Goal: Information Seeking & Learning: Check status

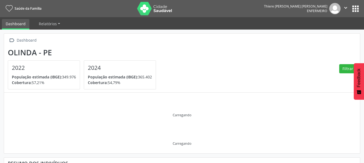
click at [355, 8] on button "apps" at bounding box center [354, 8] width 9 height 9
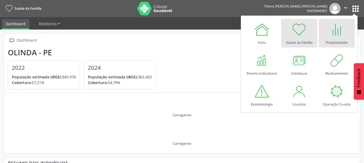
click at [343, 28] on div at bounding box center [336, 30] width 16 height 16
click at [337, 46] on link "Produtividade" at bounding box center [336, 33] width 36 height 29
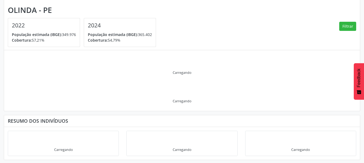
scroll to position [43, 0]
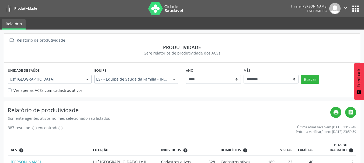
click at [295, 127] on div "Última atualização em [DATE] 23:50:48" at bounding box center [325, 127] width 60 height 5
click at [295, 128] on div "Última atualização em [DATE] 23:50:48" at bounding box center [325, 127] width 60 height 5
drag, startPoint x: 306, startPoint y: 134, endPoint x: 348, endPoint y: 126, distance: 42.2
click at [348, 126] on div "Última atualização em [DATE] 23:50:48" at bounding box center [325, 127] width 60 height 5
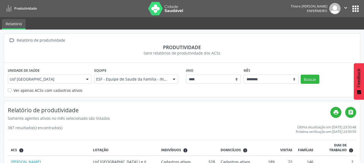
click at [351, 129] on div "Última atualização em [DATE] 23:50:48" at bounding box center [325, 127] width 60 height 5
drag, startPoint x: 21, startPoint y: 121, endPoint x: 114, endPoint y: 120, distance: 93.4
click at [114, 120] on div "Somente agentes ativos no mês selecionado são listados" at bounding box center [169, 119] width 322 height 6
click at [116, 120] on div "Somente agentes ativos no mês selecionado são listados" at bounding box center [169, 119] width 322 height 6
click at [13, 90] on label "Ver apenas ACSs com cadastros ativos" at bounding box center [47, 91] width 69 height 6
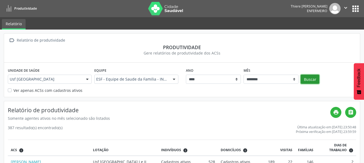
drag, startPoint x: 306, startPoint y: 82, endPoint x: 149, endPoint y: 80, distance: 157.4
click at [306, 82] on button "Buscar" at bounding box center [309, 79] width 19 height 9
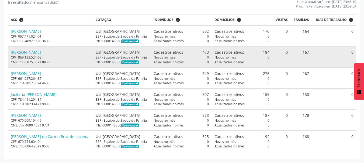
scroll to position [72, 0]
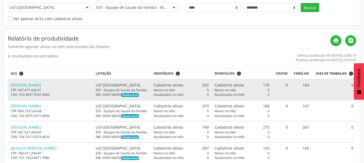
click at [247, 100] on td "Cadastros ativos 170 Novos no mês 0 Atualizados no mês 0" at bounding box center [241, 89] width 61 height 21
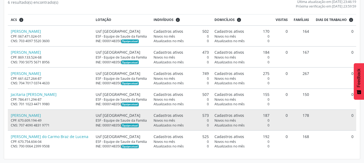
scroll to position [0, 0]
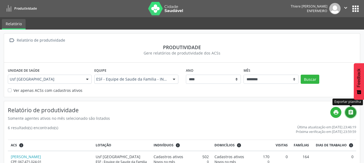
click at [353, 111] on link "" at bounding box center [350, 112] width 11 height 11
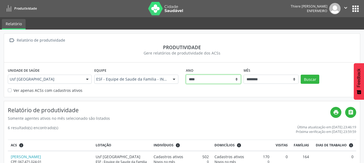
click at [237, 79] on select "**** **** **** **** **** **** **** ****" at bounding box center [213, 79] width 55 height 9
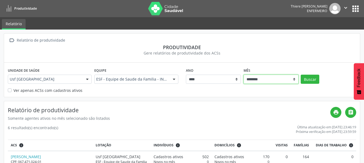
click at [269, 82] on select "******** ****** ***** ***** **** ***** ***** ********* *******" at bounding box center [270, 79] width 55 height 9
select select "**"
click at [243, 75] on select "******** ****** ***** ***** **** ***** ***** ********* *******" at bounding box center [270, 79] width 55 height 9
click at [306, 80] on button "Buscar" at bounding box center [309, 79] width 19 height 9
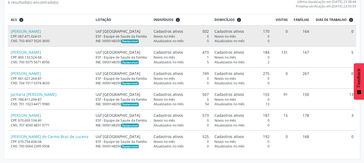
drag, startPoint x: 281, startPoint y: 31, endPoint x: 286, endPoint y: 42, distance: 11.8
click at [286, 42] on tr "[PERSON_NAME] CPF: 067.471.024-01 CNS: 703 4097 5520 3600 Usf [GEOGRAPHIC_DATA]…" at bounding box center [182, 36] width 348 height 21
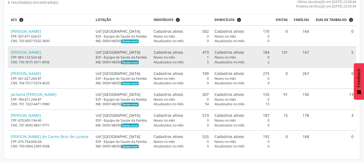
drag, startPoint x: 281, startPoint y: 52, endPoint x: 277, endPoint y: 52, distance: 4.3
click at [277, 52] on td "131" at bounding box center [281, 57] width 18 height 21
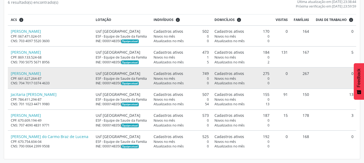
drag, startPoint x: 281, startPoint y: 74, endPoint x: 287, endPoint y: 83, distance: 10.5
click at [283, 74] on td "0" at bounding box center [281, 78] width 18 height 21
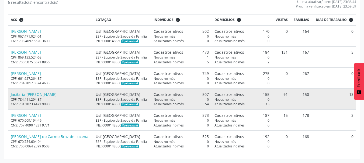
drag, startPoint x: 279, startPoint y: 95, endPoint x: 284, endPoint y: 95, distance: 5.9
click at [284, 95] on td "91" at bounding box center [281, 99] width 18 height 21
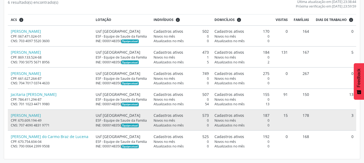
drag, startPoint x: 278, startPoint y: 118, endPoint x: 281, endPoint y: 116, distance: 3.7
click at [280, 117] on td "15" at bounding box center [281, 120] width 18 height 21
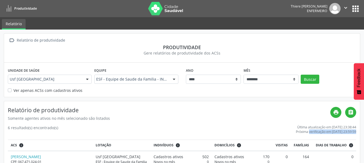
drag, startPoint x: 284, startPoint y: 132, endPoint x: 333, endPoint y: 131, distance: 48.2
click at [327, 129] on div "Última atualização em [DATE] 23:38:44" at bounding box center [325, 127] width 60 height 5
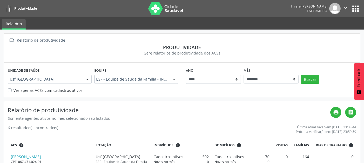
click at [176, 98] on div " Relatório de produtividade Produtividade Gere relatórios de produtividade dos…" at bounding box center [182, 159] width 356 height 252
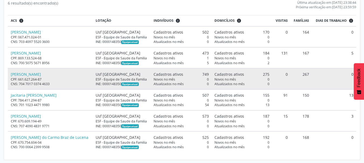
scroll to position [126, 0]
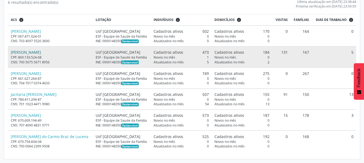
click at [26, 52] on link "[PERSON_NAME]" at bounding box center [26, 52] width 30 height 5
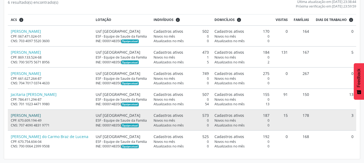
click at [34, 115] on link "[PERSON_NAME]" at bounding box center [26, 115] width 30 height 5
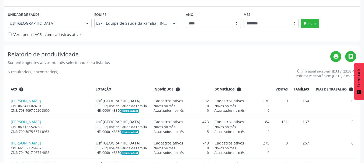
scroll to position [0, 0]
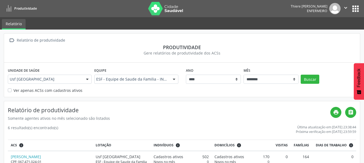
click at [342, 9] on icon "" at bounding box center [345, 8] width 6 height 6
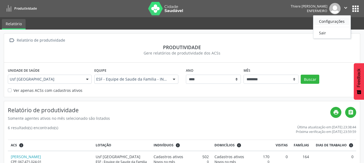
click at [342, 20] on link "Configurações" at bounding box center [331, 21] width 37 height 8
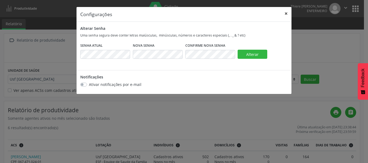
click at [287, 16] on button "×" at bounding box center [285, 13] width 11 height 13
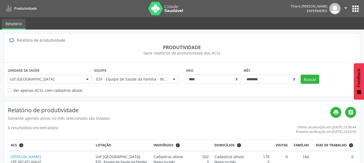
click at [362, 8] on nav "Produtividade Thiere [PERSON_NAME] Enfermeiro  Configurações Sair apps" at bounding box center [182, 8] width 364 height 17
click at [356, 8] on button "apps" at bounding box center [354, 8] width 9 height 9
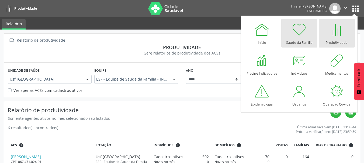
click at [302, 36] on div at bounding box center [299, 30] width 16 height 16
